Goal: Book appointment/travel/reservation

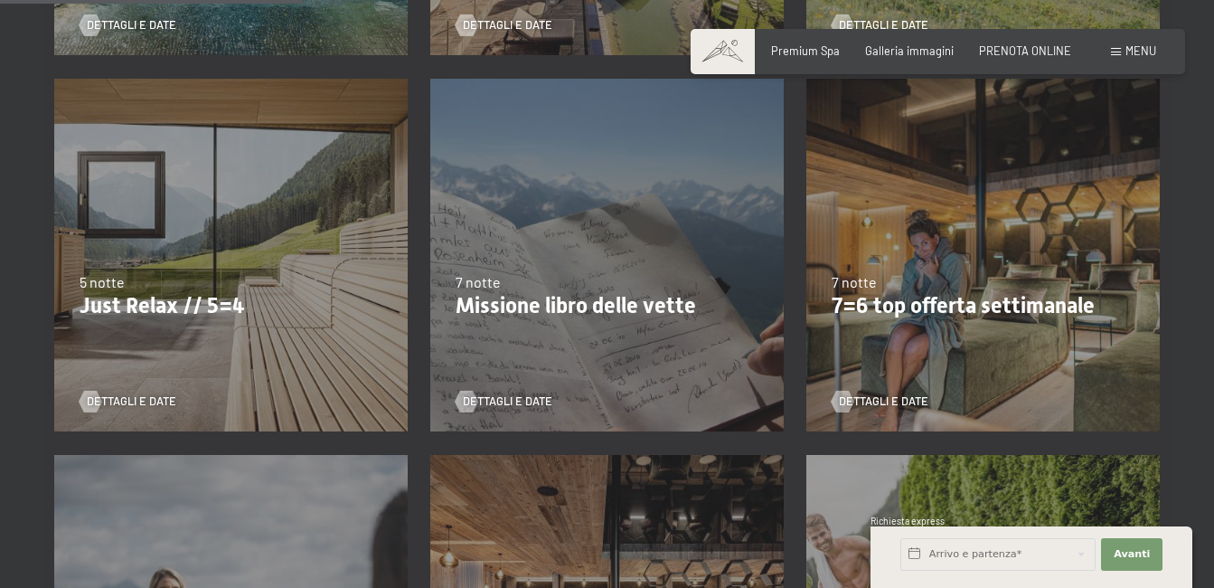
scroll to position [723, 0]
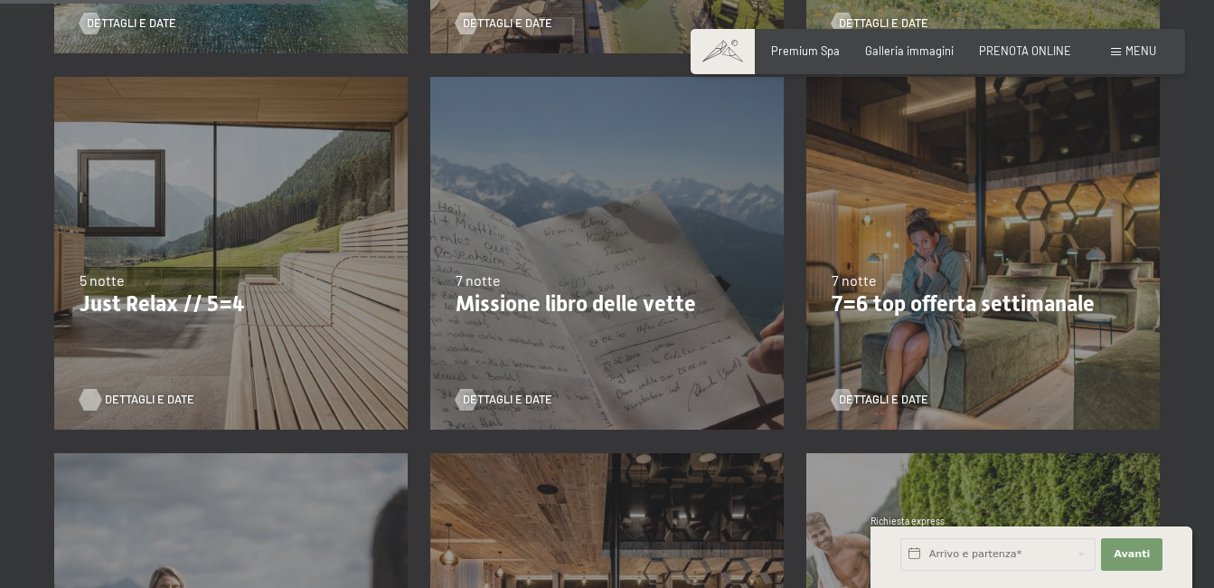
click at [145, 395] on span "Dettagli e Date" at bounding box center [149, 399] width 89 height 16
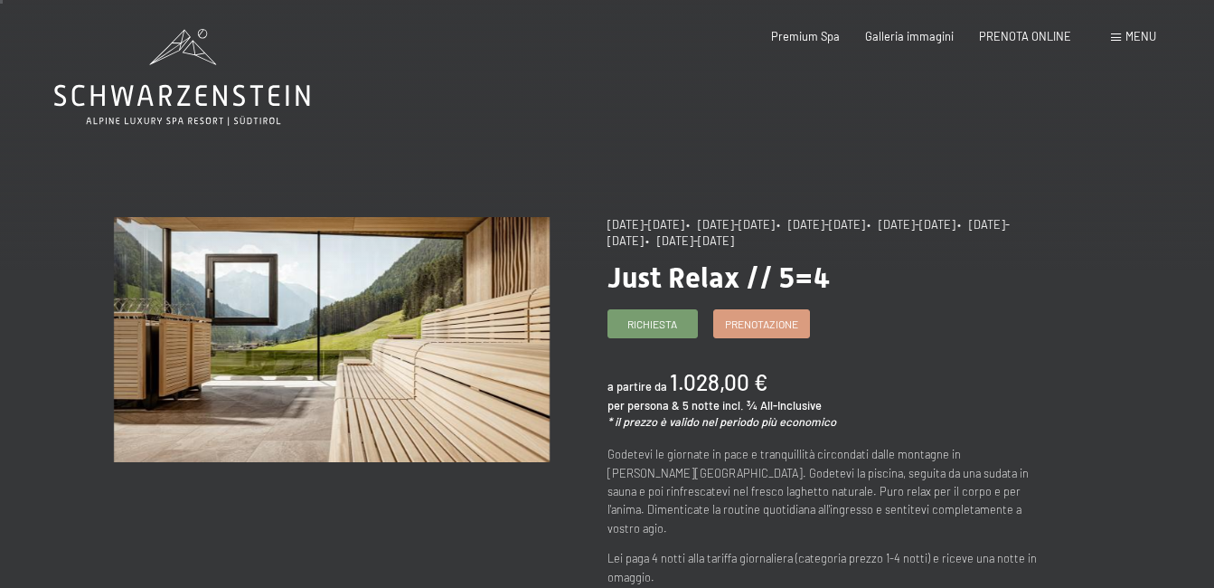
scroll to position [36, 0]
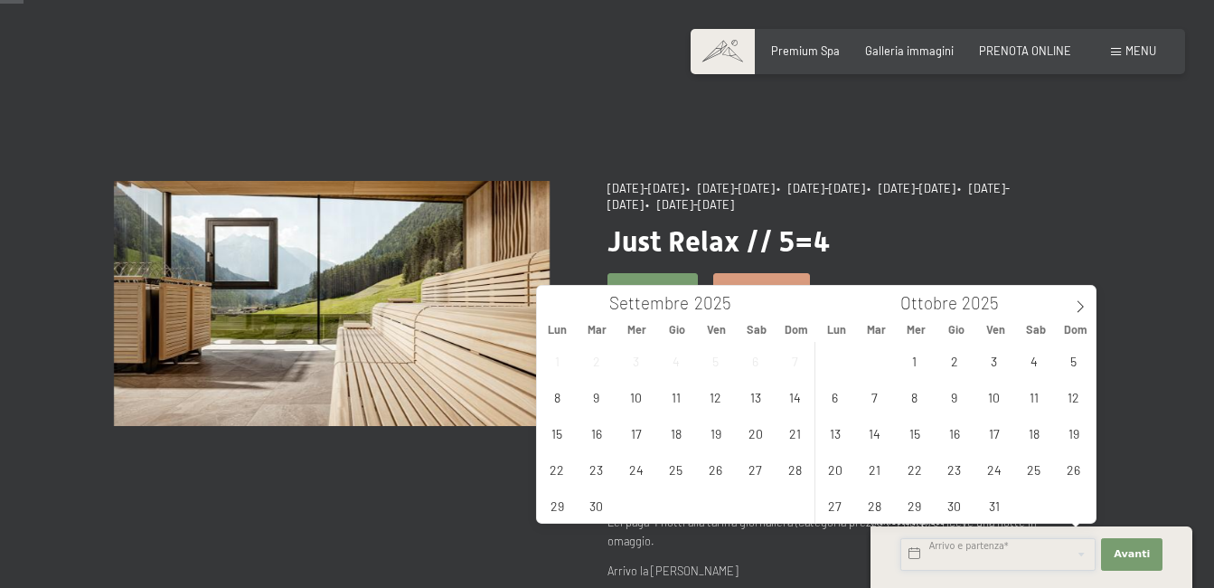
click at [914, 555] on input "text" at bounding box center [997, 554] width 195 height 33
click at [1079, 296] on span at bounding box center [1080, 301] width 31 height 31
click at [1034, 354] on span "6" at bounding box center [1033, 360] width 35 height 35
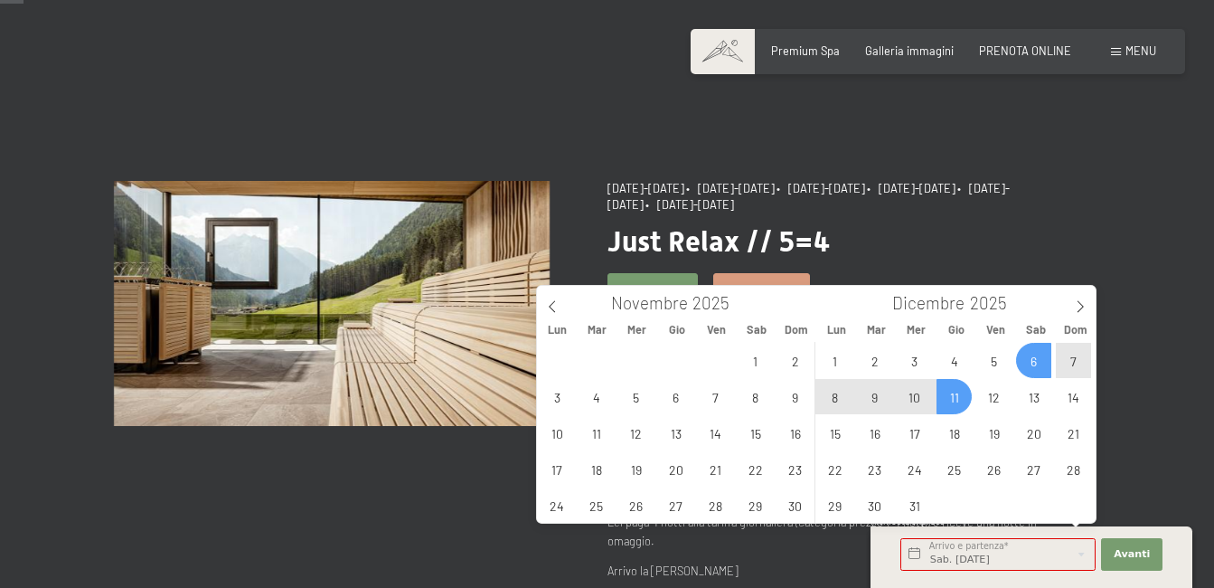
click at [949, 390] on span "11" at bounding box center [953, 396] width 35 height 35
type input "Sab. 06/12/2025 - Gio. 11/12/2025"
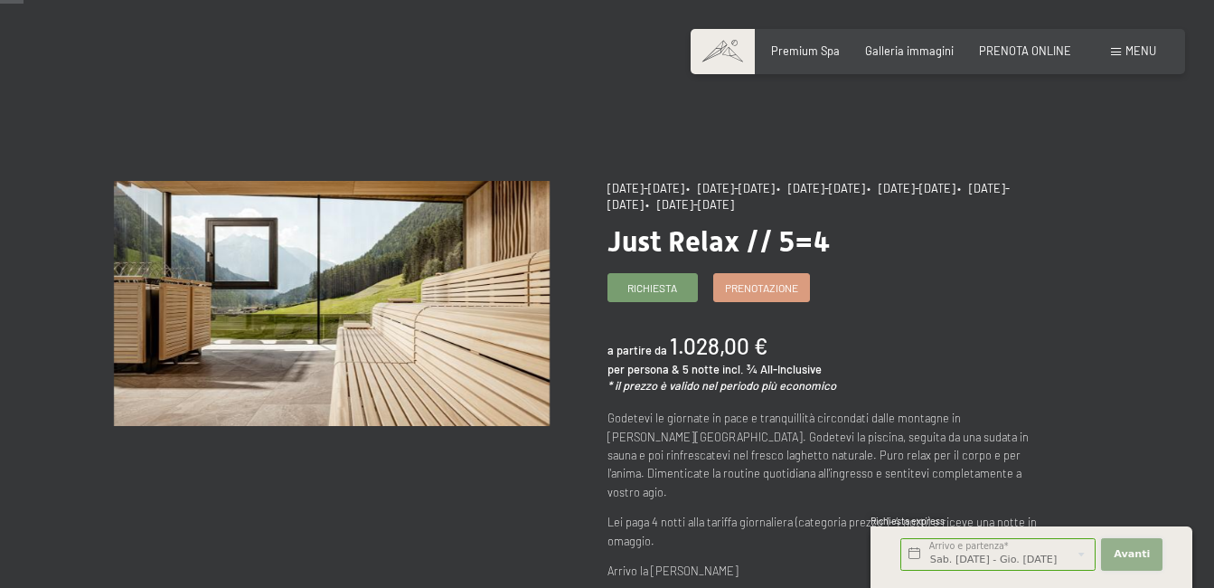
scroll to position [0, 0]
click at [1136, 547] on span "Avanti" at bounding box center [1132, 554] width 36 height 14
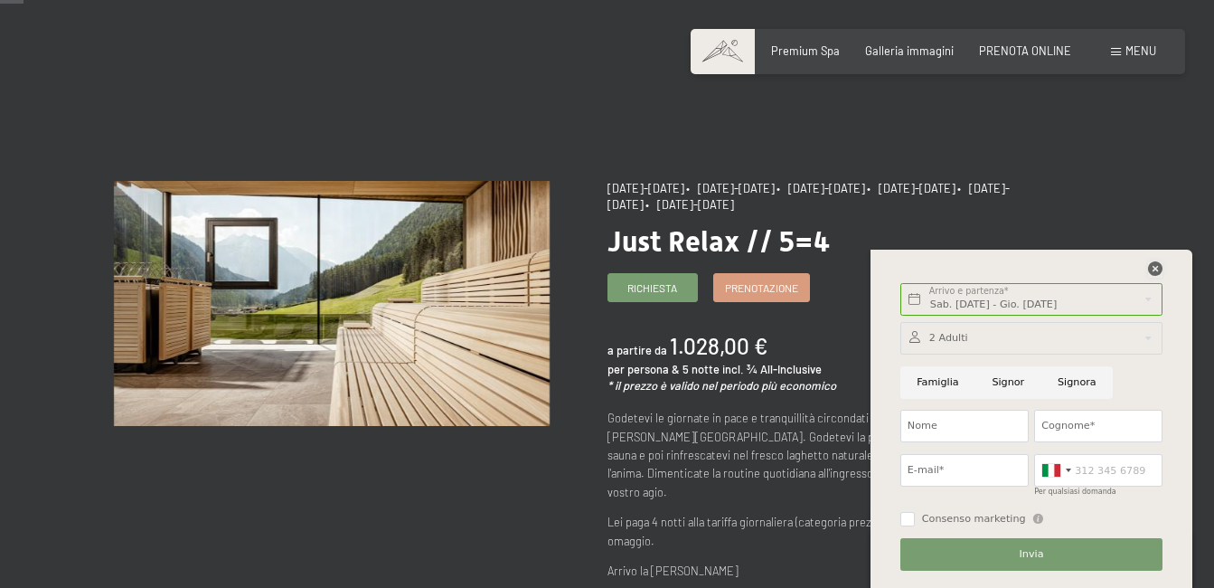
click at [1154, 266] on icon at bounding box center [1155, 268] width 14 height 14
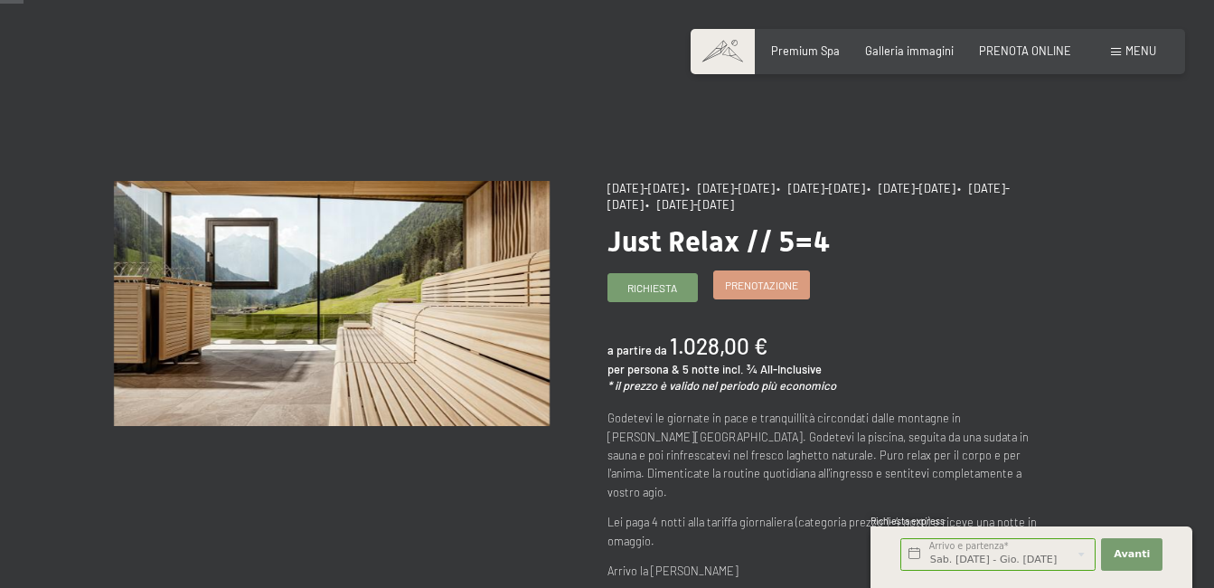
click at [758, 279] on span "Prenotazione" at bounding box center [761, 285] width 73 height 15
